Goal: Find specific page/section: Find specific page/section

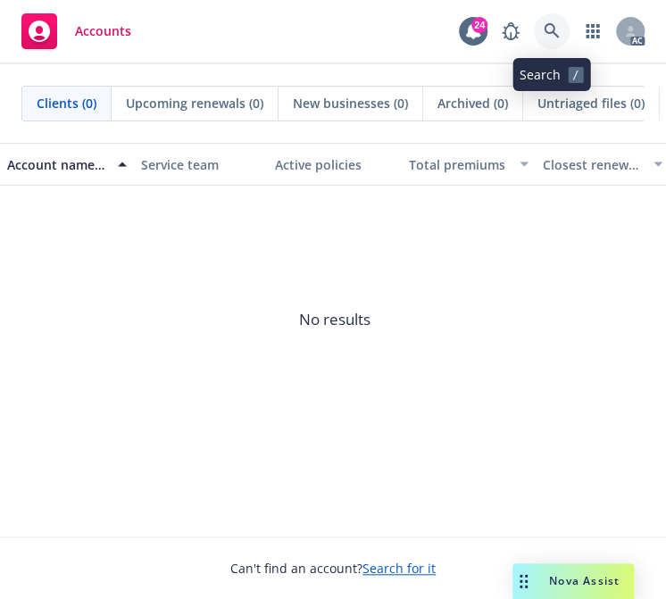
click at [545, 29] on icon at bounding box center [551, 30] width 15 height 15
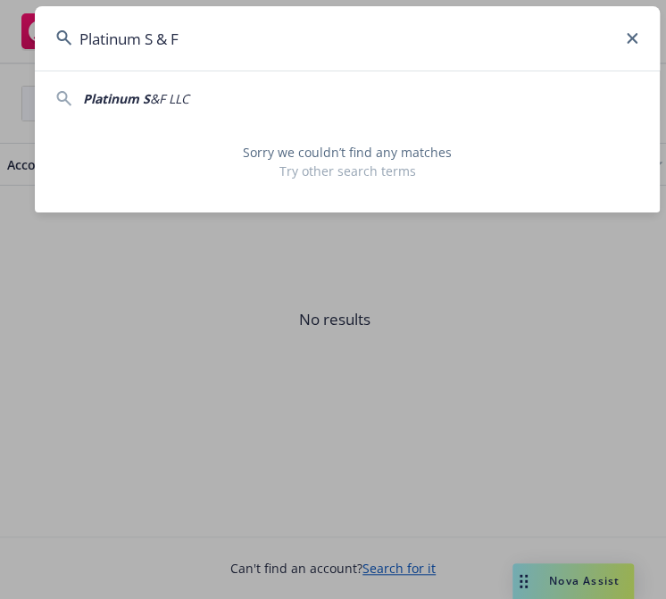
click at [146, 104] on span "Platinum S" at bounding box center [116, 98] width 67 height 17
type input "Platinum S&F LLC"
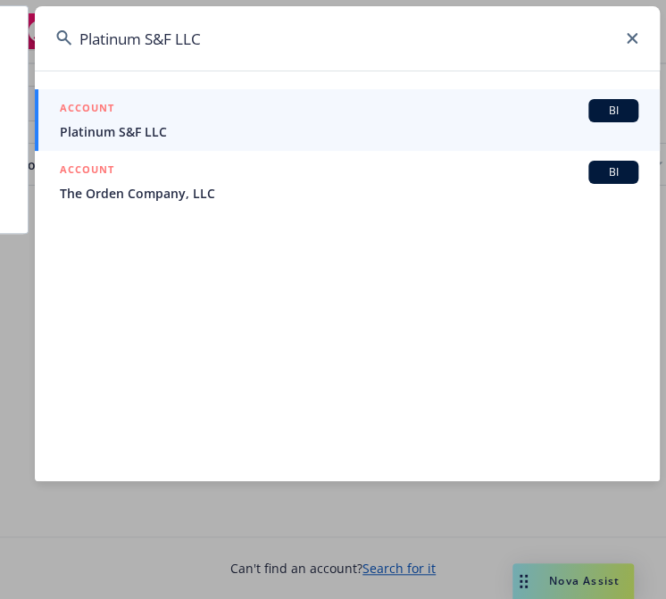
click at [130, 129] on span "Platinum S&F LLC" at bounding box center [349, 131] width 579 height 19
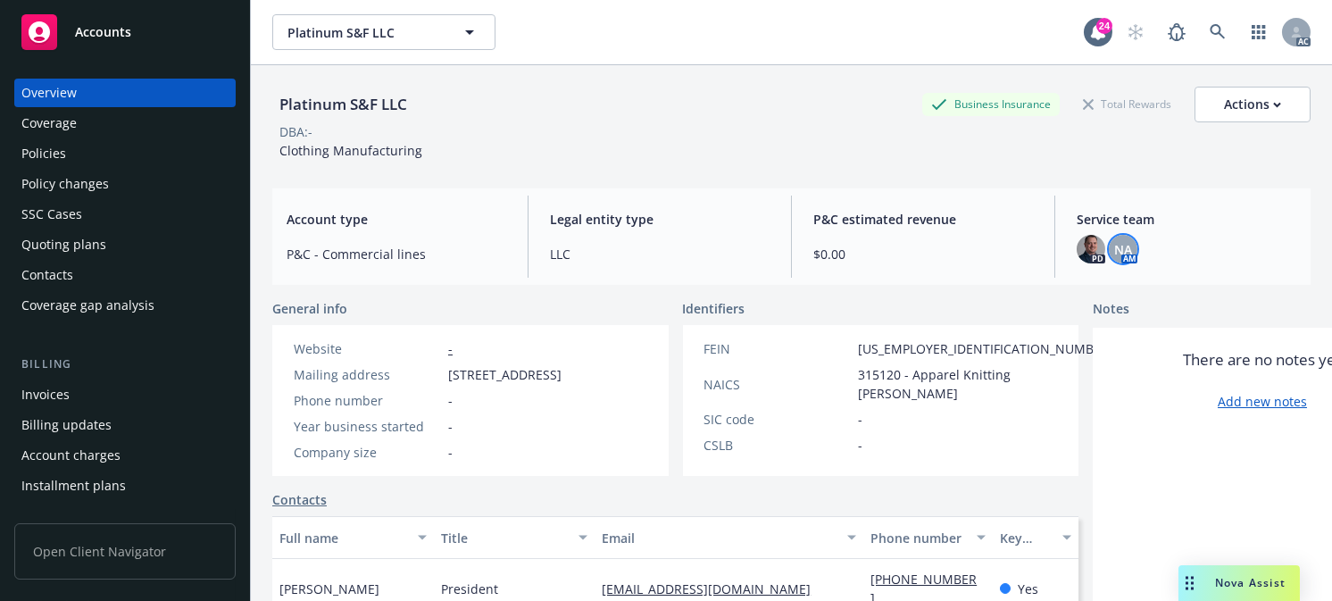
click at [665, 246] on span "NA" at bounding box center [1123, 249] width 18 height 19
click at [665, 246] on img at bounding box center [1091, 249] width 29 height 29
drag, startPoint x: 430, startPoint y: 156, endPoint x: 276, endPoint y: 156, distance: 154.5
click at [277, 156] on div "Platinum S&F LLC Business Insurance Total Rewards Actions DBA: - Clothing Manuf…" at bounding box center [791, 123] width 1038 height 73
copy span "Clothing Manufacturing"
